Goal: Task Accomplishment & Management: Manage account settings

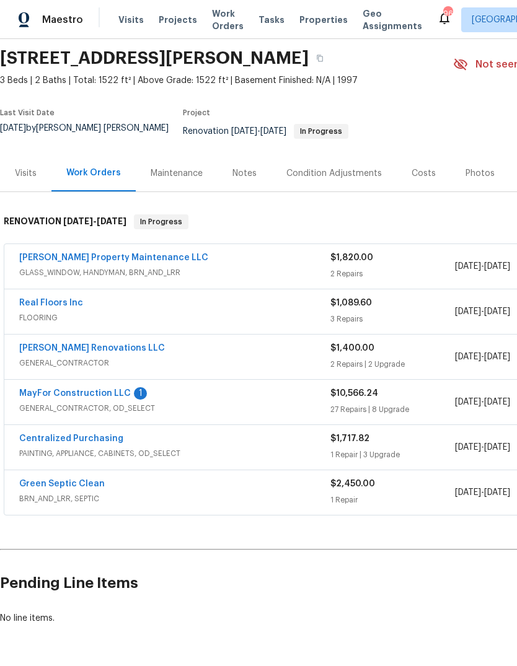
scroll to position [41, 0]
click at [112, 398] on link "MayFor Construction LLC" at bounding box center [75, 394] width 112 height 9
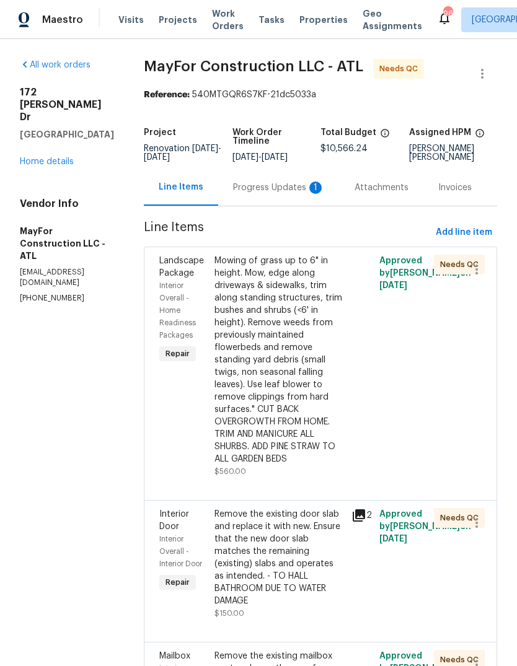
click at [278, 194] on div "Progress Updates 1" at bounding box center [279, 188] width 92 height 12
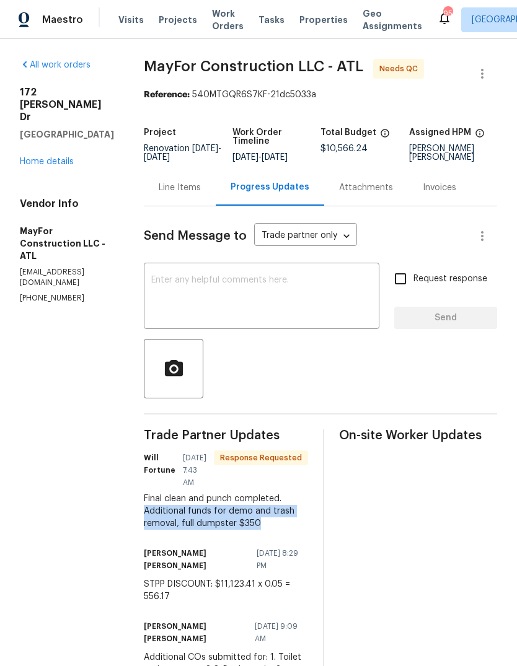
copy div "Additional funds for demo and trash removal, full dumpster $350"
click at [201, 194] on div "Line Items" at bounding box center [180, 188] width 42 height 12
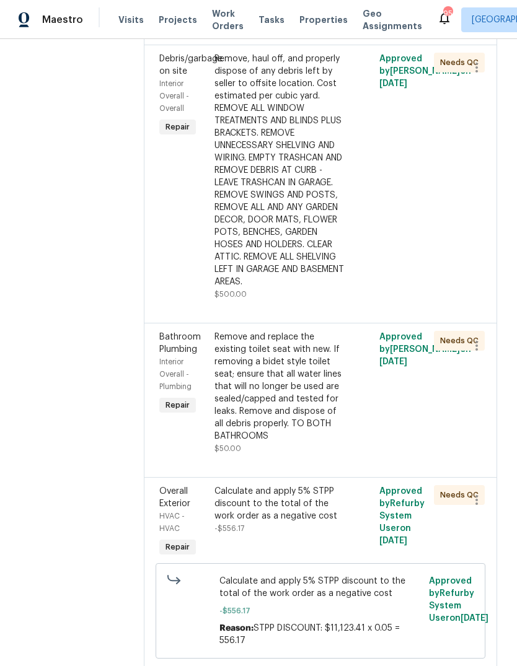
scroll to position [4554, 0]
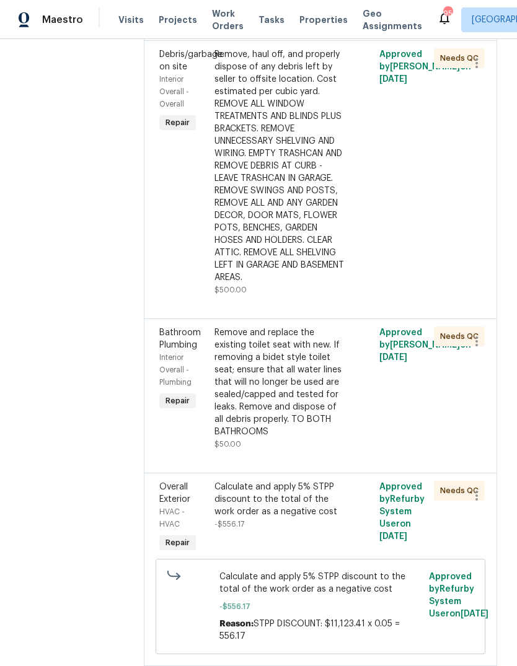
click at [308, 284] on div "Remove, haul off, and properly dispose of any debris left by seller to offsite …" at bounding box center [279, 165] width 130 height 235
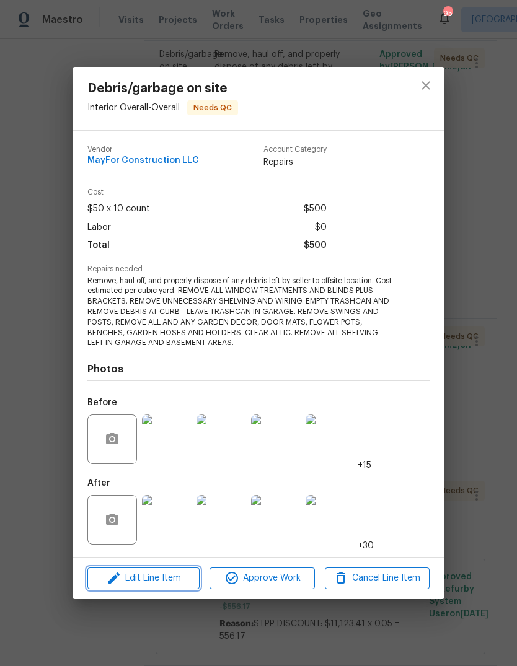
click at [170, 576] on span "Edit Line Item" at bounding box center [143, 578] width 105 height 15
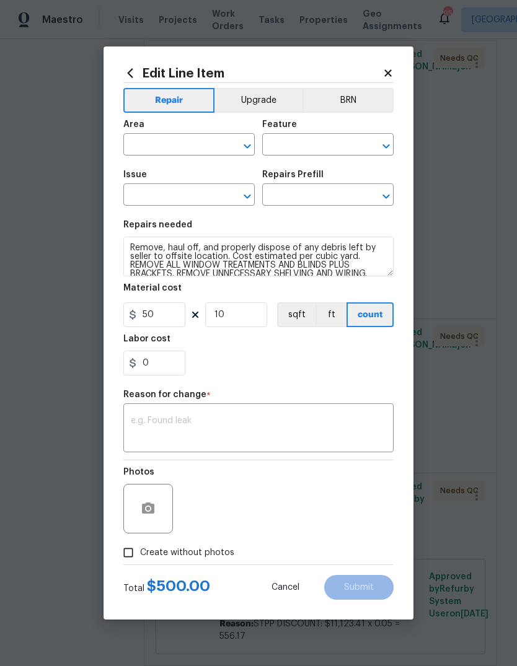
type input "Interior Overall"
type input "Overall"
type input "Debris/garbage on site"
type input "Remove debris/garbage $50.00"
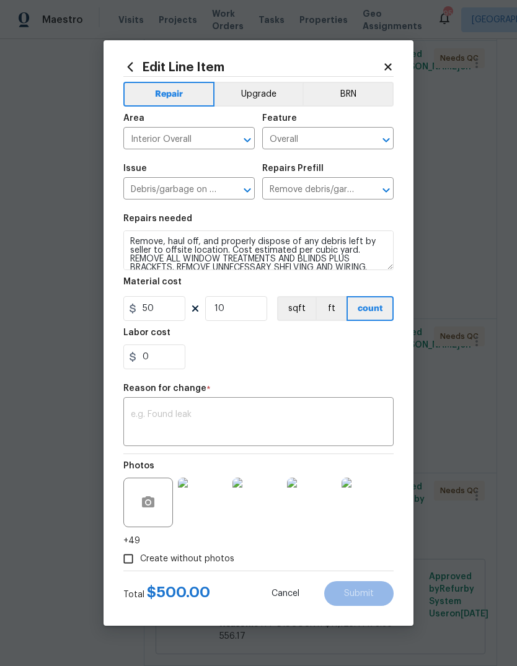
click at [203, 434] on textarea at bounding box center [258, 423] width 255 height 26
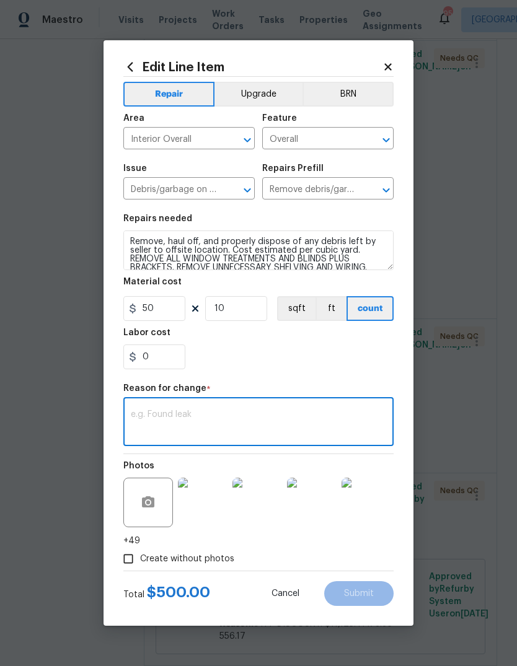
click at [188, 421] on textarea at bounding box center [258, 423] width 255 height 26
paste textarea "Additional funds for demo and trash removal, full dumpster $350"
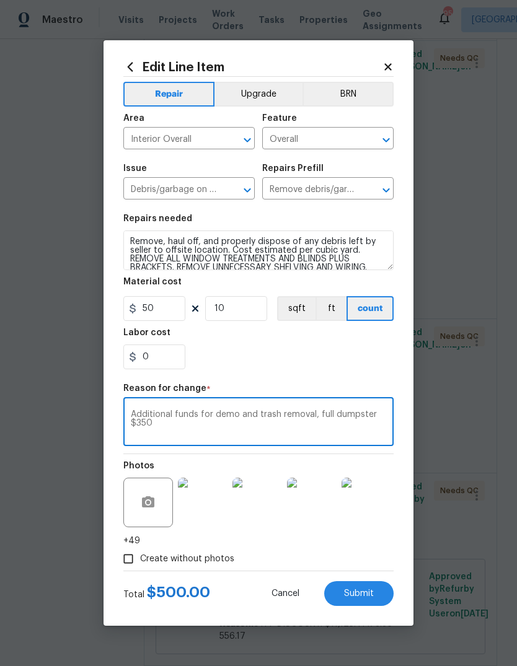
type textarea "Additional funds for demo and trash removal, full dumpster $350"
click at [153, 359] on input "0" at bounding box center [154, 356] width 62 height 25
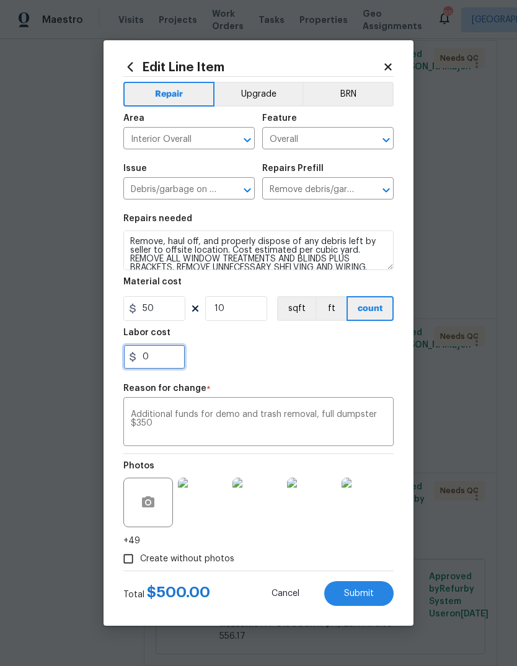
click at [152, 359] on input "0" at bounding box center [154, 356] width 62 height 25
type input "350"
click at [345, 359] on div "350" at bounding box center [258, 356] width 270 height 25
click at [361, 592] on span "Submit" at bounding box center [359, 593] width 30 height 9
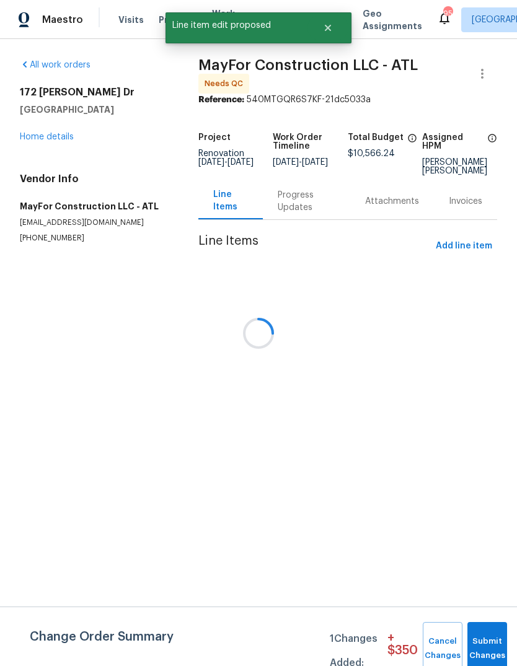
scroll to position [0, 0]
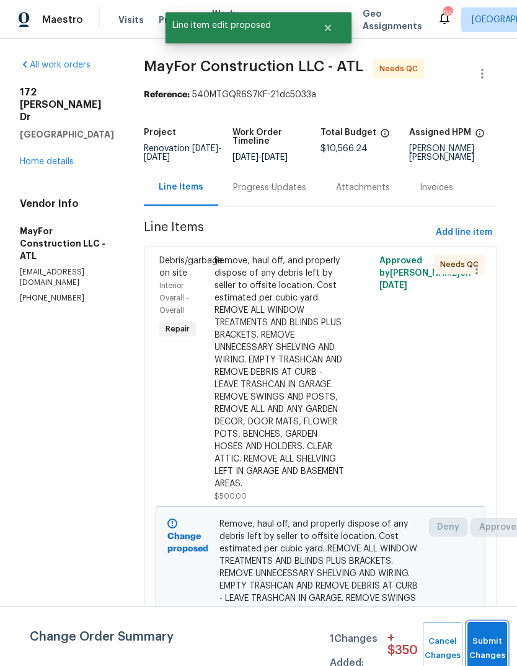
click at [483, 639] on button "Submit Changes" at bounding box center [487, 648] width 40 height 53
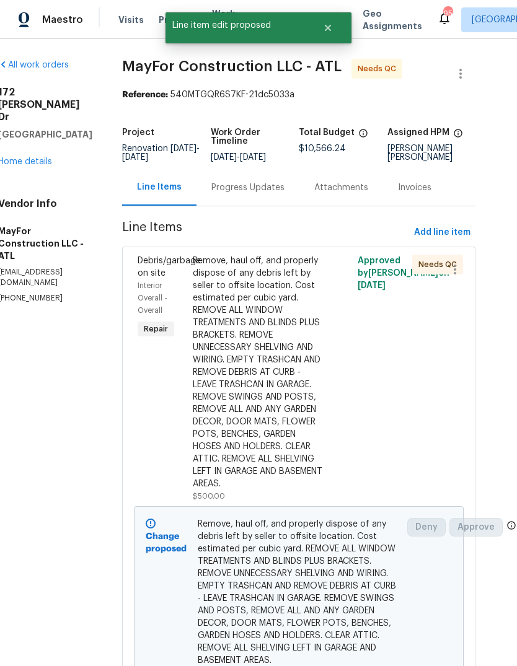
scroll to position [0, 21]
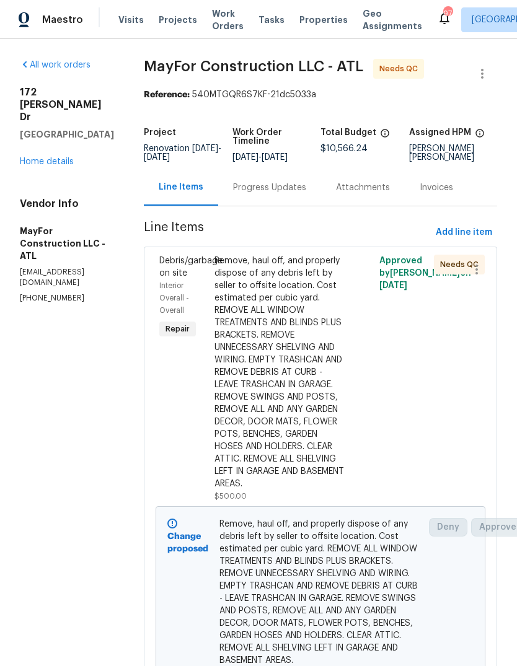
click at [305, 194] on div "Progress Updates" at bounding box center [269, 188] width 73 height 12
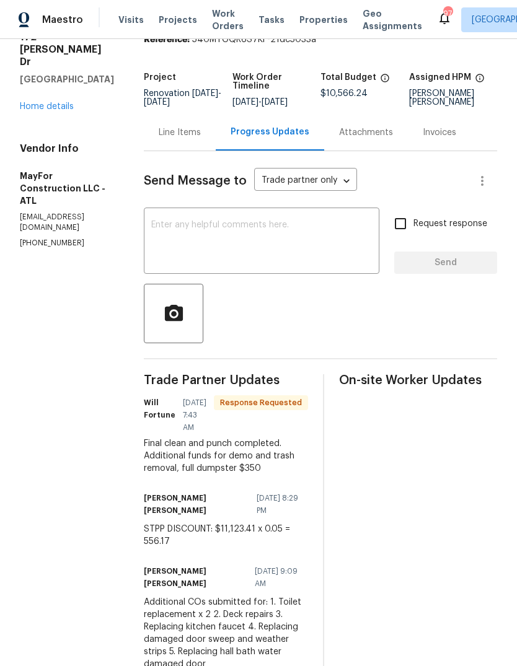
scroll to position [86, 0]
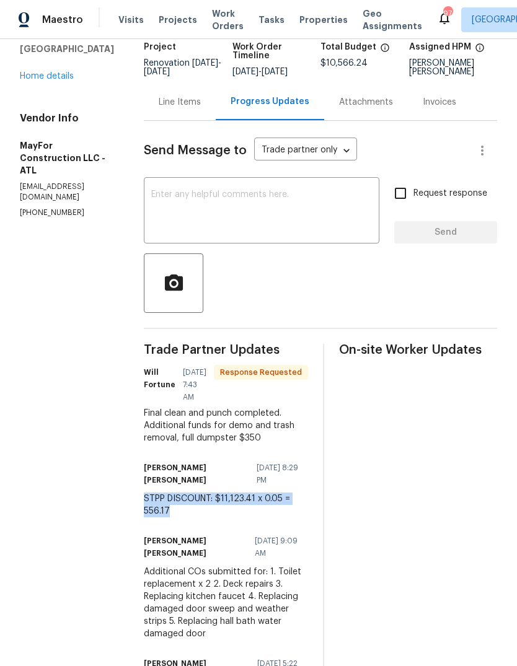
copy div "STPP DISCOUNT: $11,123.41 x 0.05 = 556.17"
click at [275, 234] on textarea at bounding box center [261, 211] width 221 height 43
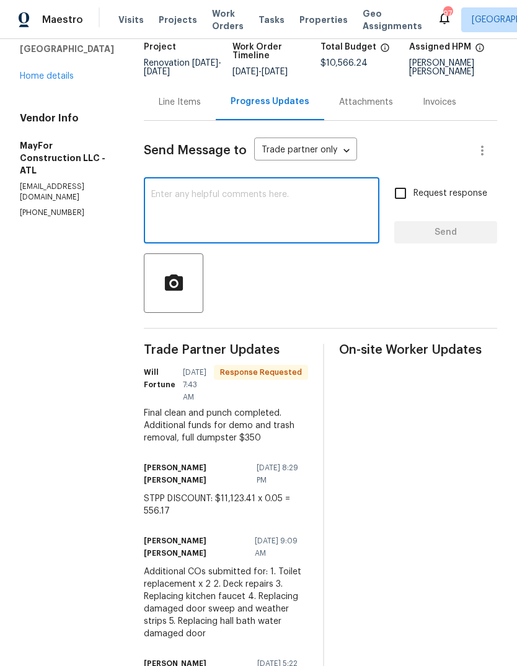
click at [222, 227] on textarea at bounding box center [261, 211] width 221 height 43
paste textarea "STPP DISCOUNT: $11,123.41 x 0.05 = 556.17"
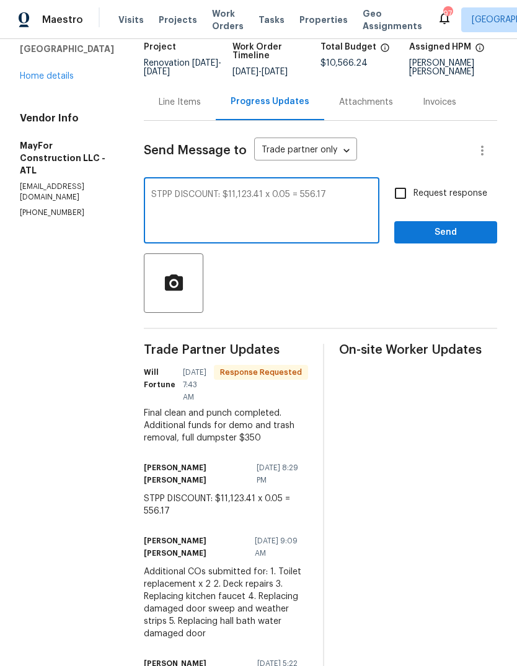
click at [188, 213] on textarea "STPP DISCOUNT: $11,123.41 x 0.05 = 556.17" at bounding box center [261, 211] width 221 height 43
click at [230, 213] on textarea "STPP DISCOUNT: $11,123.41 x 0.05 = 556.17" at bounding box center [261, 211] width 221 height 43
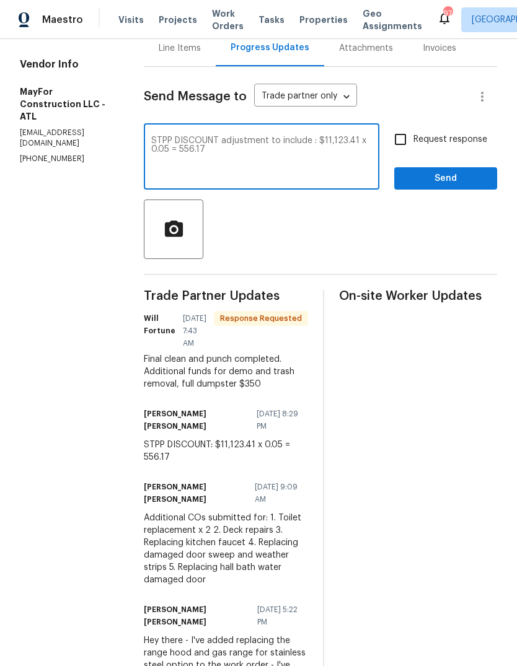
scroll to position [142, 0]
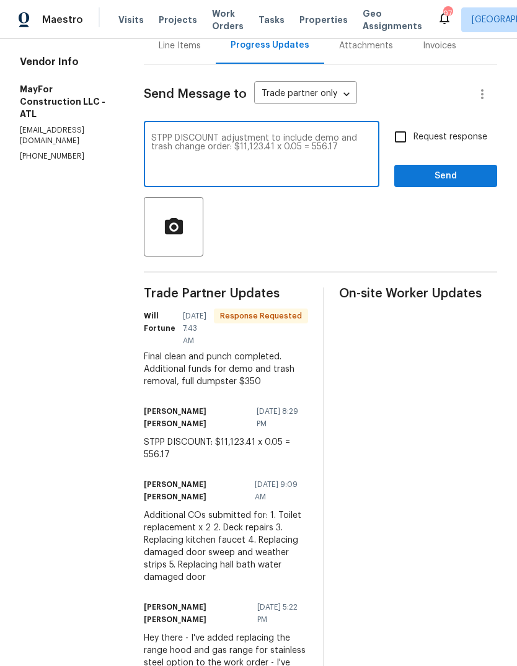
click at [282, 170] on textarea "STPP DISCOUNT adjustment to include demo and trash change order: $11,123.41 x 0…" at bounding box center [261, 155] width 221 height 43
click at [176, 157] on textarea "STPP DISCOUNT adjustment to include demo and trash change order: ($11,123.41 + …" at bounding box center [261, 155] width 221 height 43
type textarea "Final CO submitted for demo and trash removal."
click at [411, 150] on input "Request response" at bounding box center [400, 137] width 26 height 26
checkbox input "true"
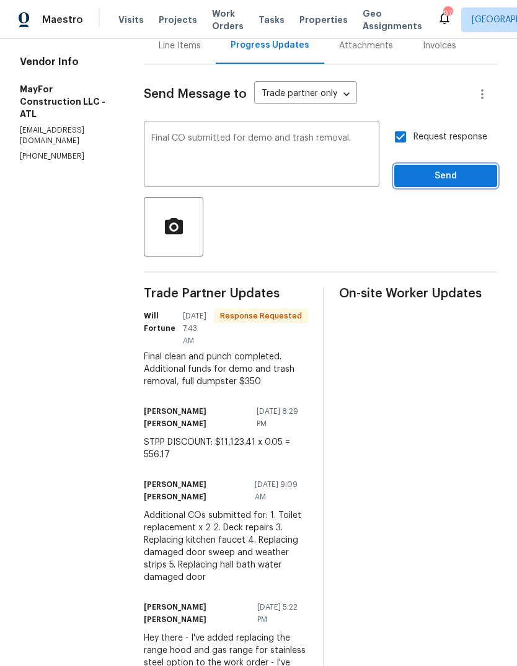
click at [451, 184] on span "Send" at bounding box center [445, 176] width 83 height 15
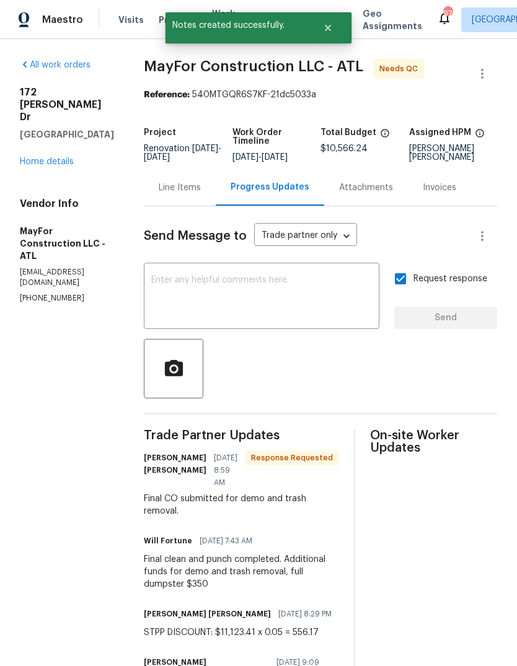
click at [286, 306] on textarea at bounding box center [261, 297] width 221 height 43
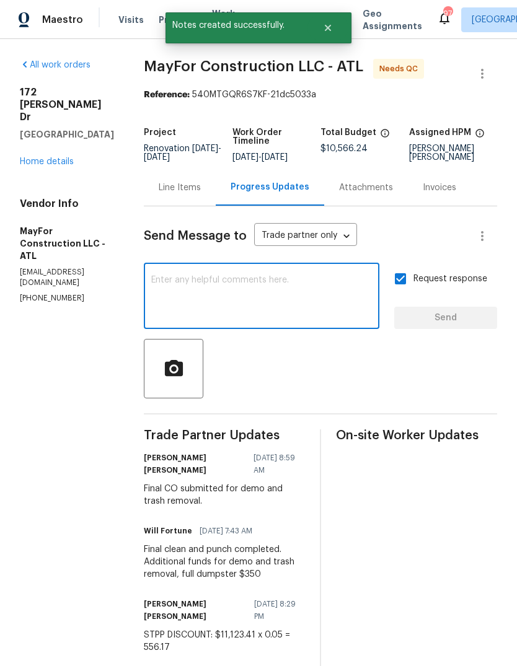
click at [227, 301] on textarea at bounding box center [261, 297] width 221 height 43
click at [190, 309] on textarea at bounding box center [261, 297] width 221 height 43
click at [191, 310] on textarea at bounding box center [261, 297] width 221 height 43
click at [198, 319] on textarea at bounding box center [261, 297] width 221 height 43
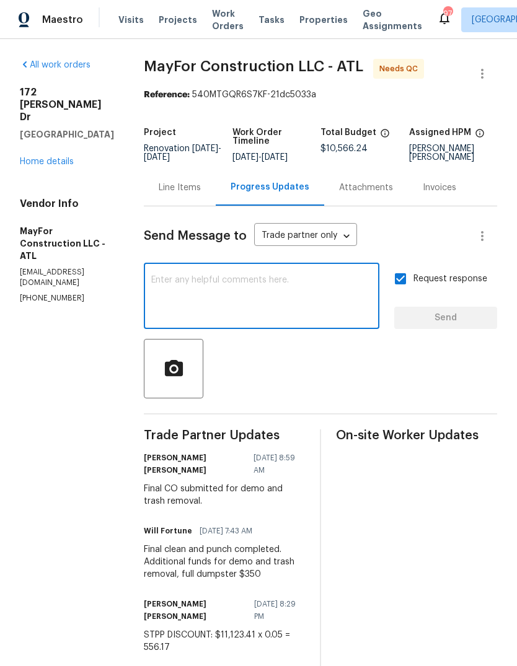
paste textarea "STPP DISCOUNT adjustment to include demo and trash change order: ($11,123.41 + …"
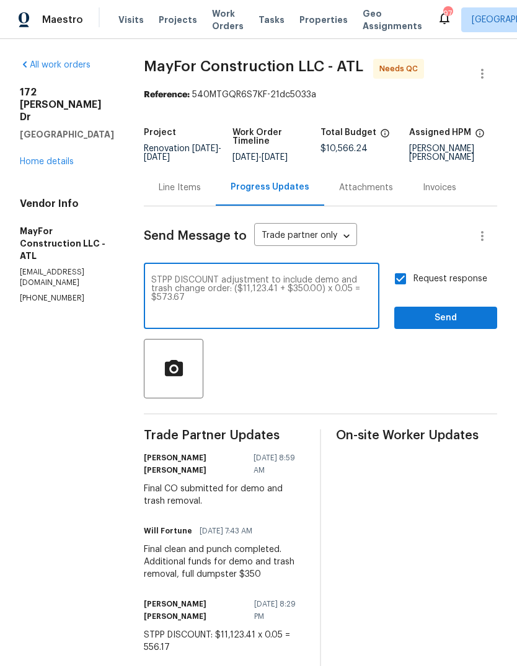
type textarea "STPP DISCOUNT adjustment to include demo and trash change order: ($11,123.41 + …"
click at [470, 326] on span "Send" at bounding box center [445, 317] width 83 height 15
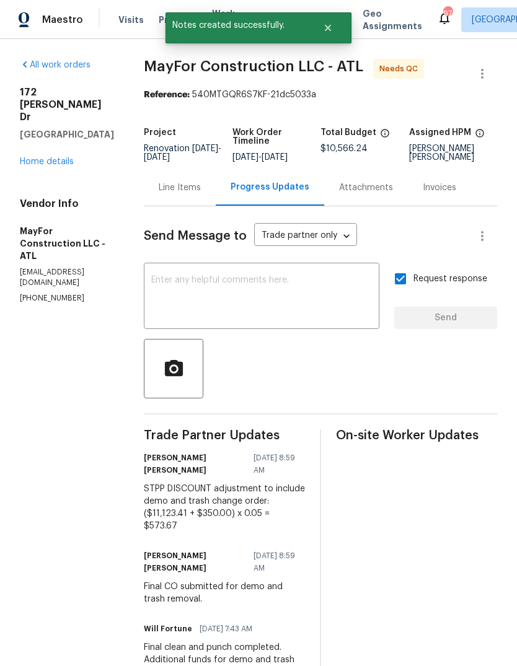
click at [55, 157] on link "Home details" at bounding box center [47, 161] width 54 height 9
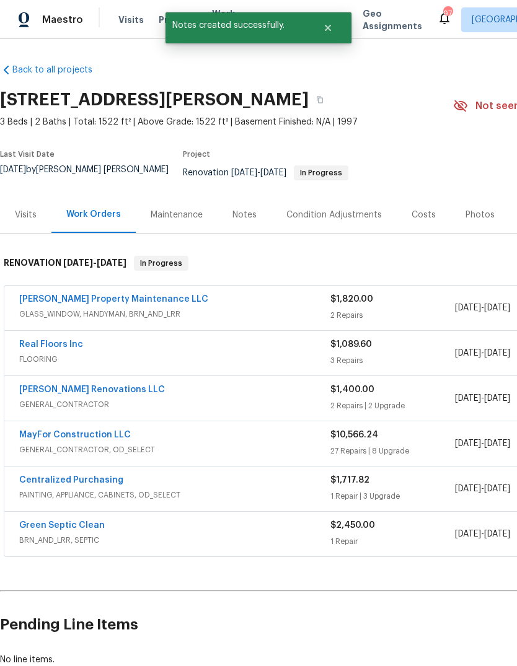
click at [83, 436] on link "MayFor Construction LLC" at bounding box center [75, 435] width 112 height 9
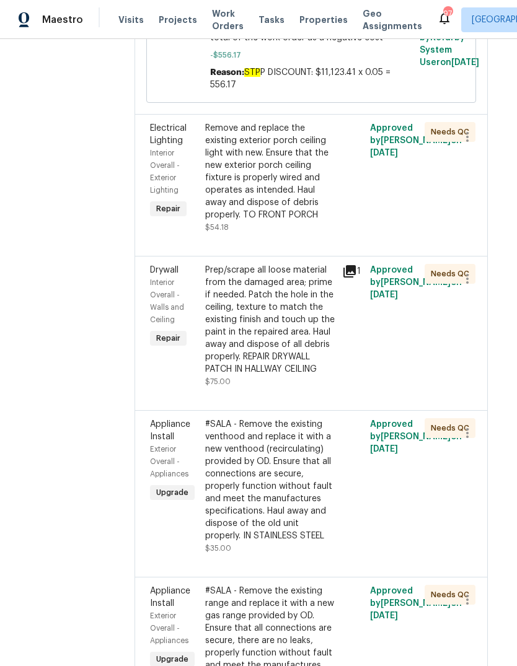
scroll to position [5317, 10]
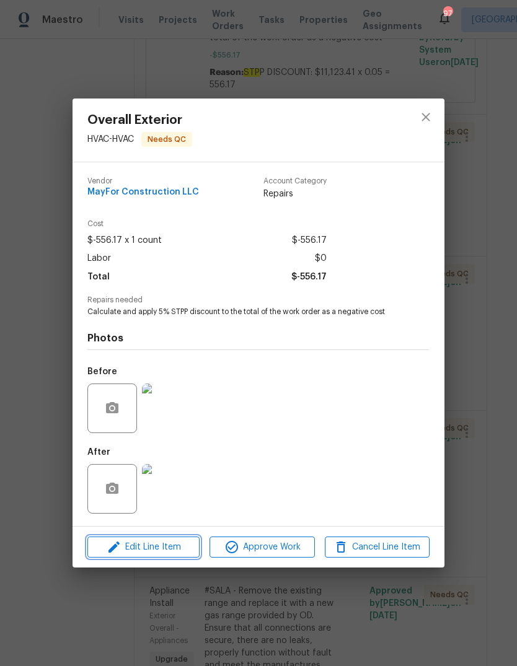
click at [179, 549] on span "Edit Line Item" at bounding box center [143, 547] width 105 height 15
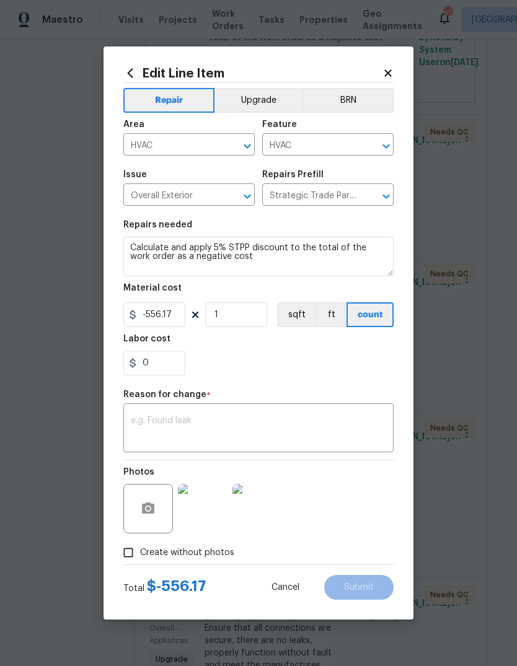
click at [255, 442] on textarea at bounding box center [258, 429] width 255 height 26
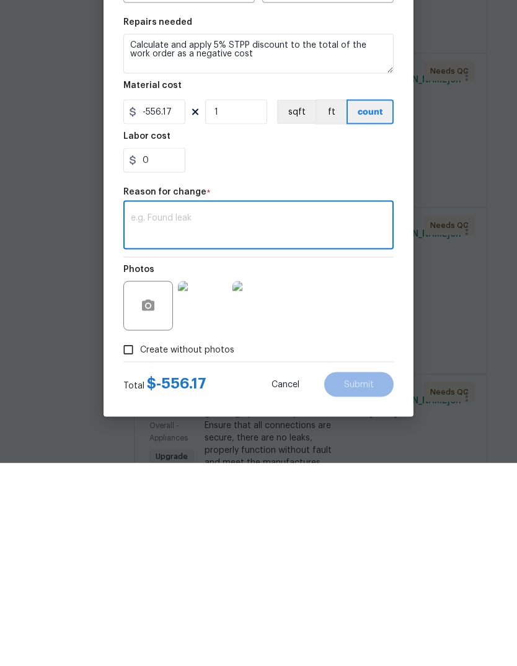
click at [203, 416] on textarea at bounding box center [258, 429] width 255 height 26
paste textarea "STPP DISCOUNT adjustment to include demo and trash change order: ($11,123.41 + …"
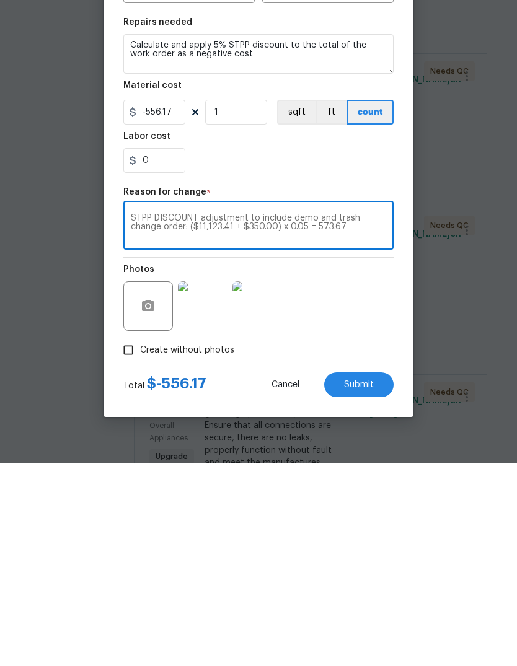
type textarea "STPP DISCOUNT adjustment to include demo and trash change order: ($11,123.41 + …"
click at [169, 302] on input "-556.17" at bounding box center [154, 314] width 62 height 25
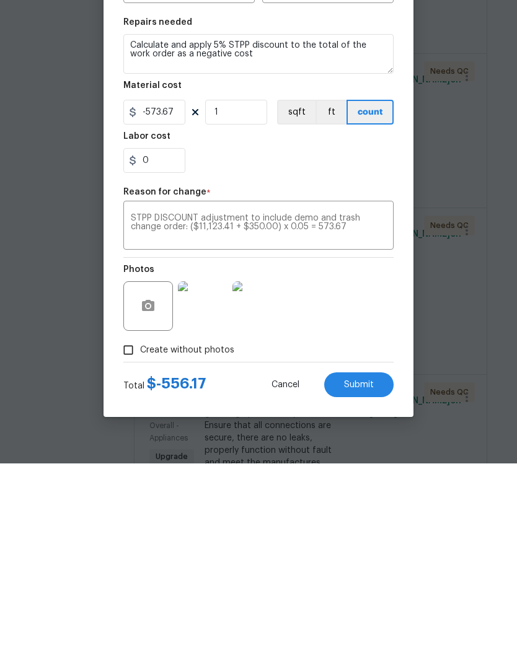
click at [235, 402] on div "Edit Line Item Repair Upgrade BRN Area HVAC ​ Feature HVAC ​ Issue Overall Exte…" at bounding box center [258, 332] width 310 height 573
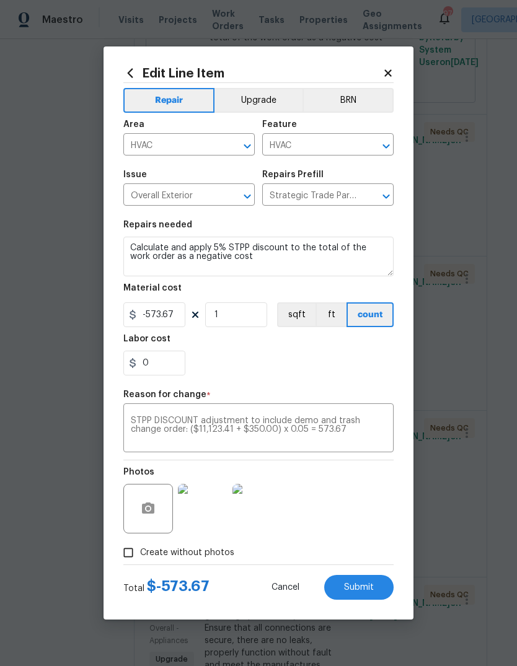
click at [371, 590] on span "Submit" at bounding box center [359, 587] width 30 height 9
type input "-556.17"
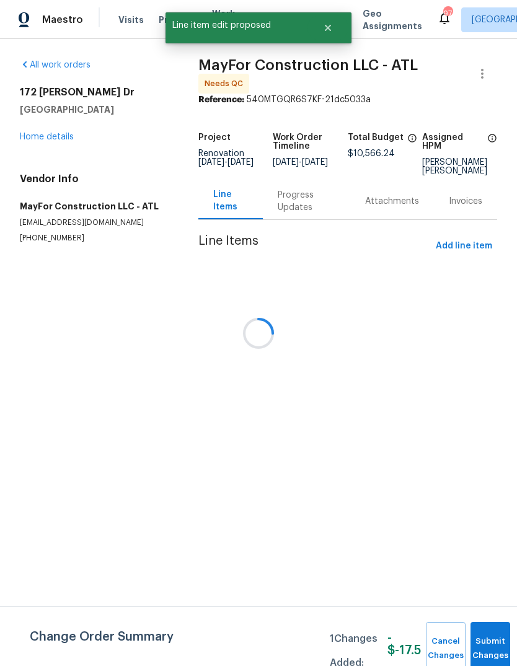
scroll to position [0, 0]
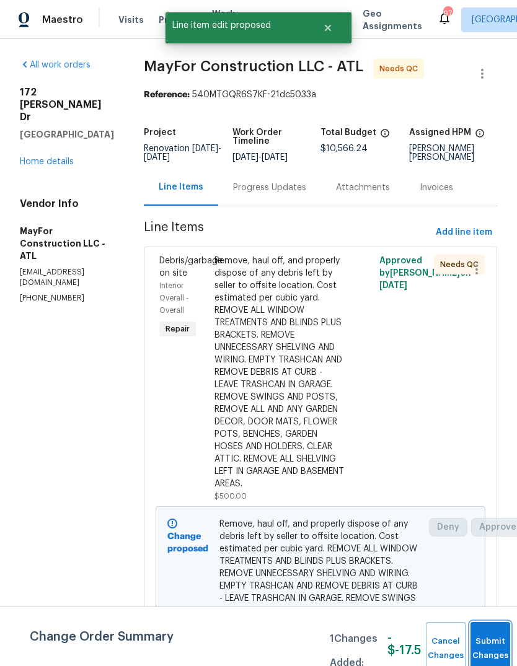
click at [491, 640] on button "Submit Changes" at bounding box center [490, 648] width 40 height 53
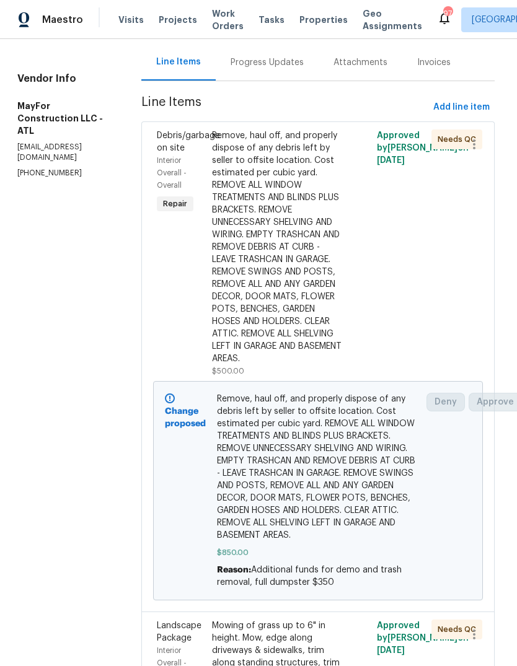
scroll to position [125, 2]
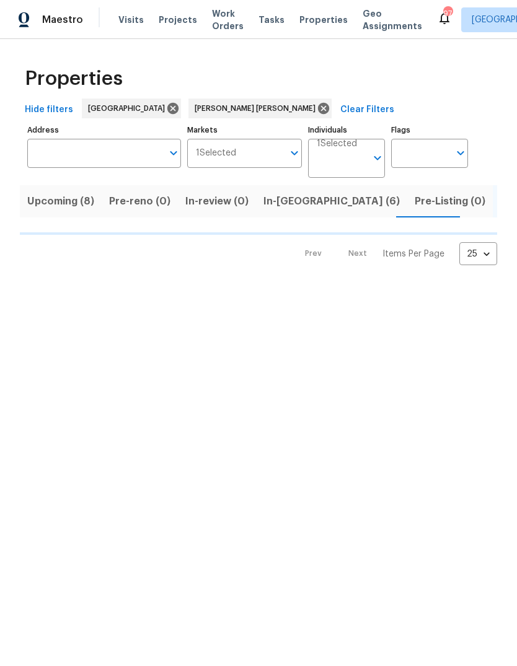
click at [289, 210] on span "In-reno (6)" at bounding box center [331, 201] width 136 height 17
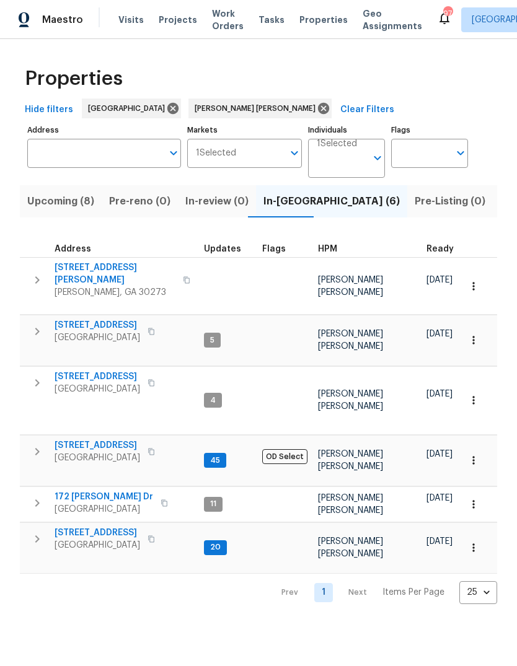
click at [111, 323] on span "810 River Valley Dr" at bounding box center [98, 325] width 86 height 12
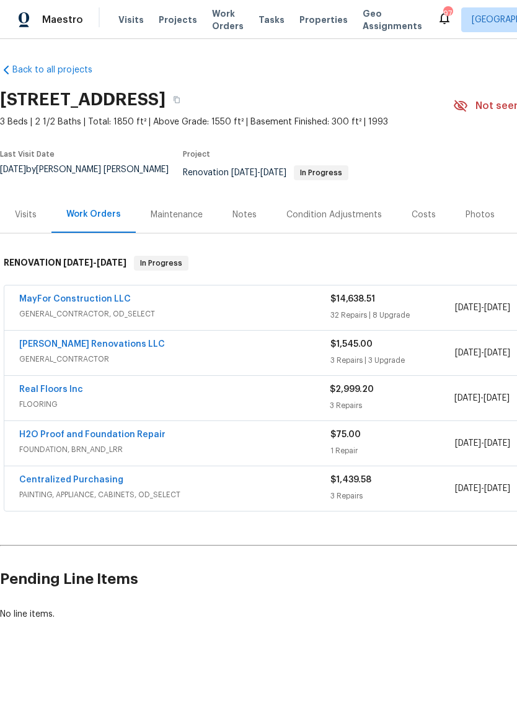
click at [96, 304] on link "MayFor Construction LLC" at bounding box center [75, 299] width 112 height 9
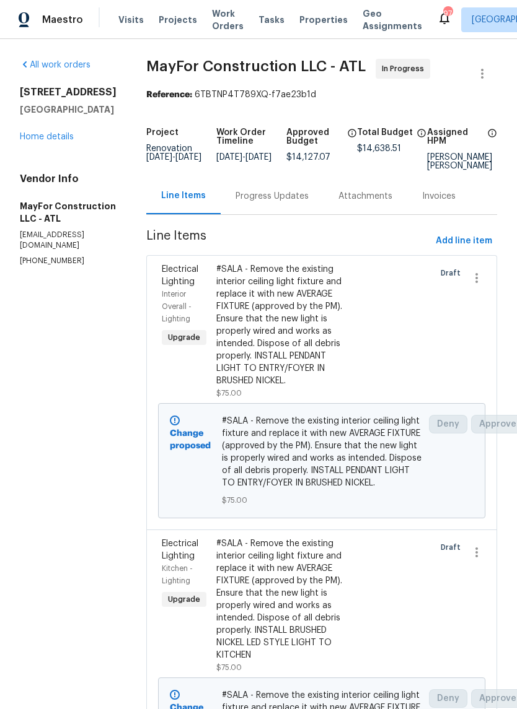
click at [289, 203] on div "Progress Updates" at bounding box center [271, 196] width 73 height 12
